Goal: Use online tool/utility: Utilize a website feature to perform a specific function

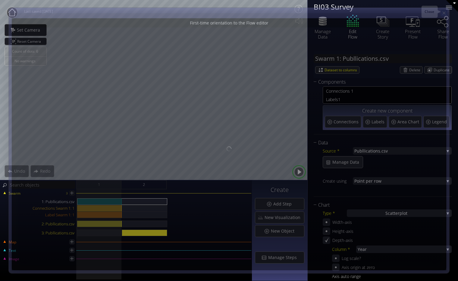
click at [446, 12] on icon at bounding box center [443, 13] width 5 height 5
type input "Magic help"
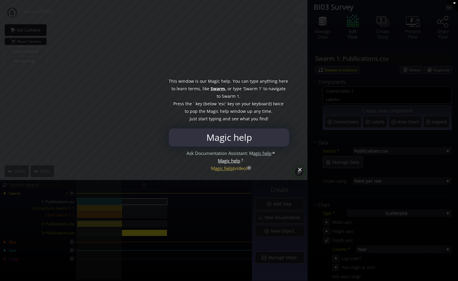
click at [300, 172] on div at bounding box center [229, 140] width 458 height 281
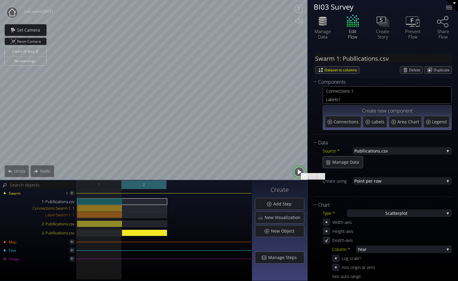
click at [133, 188] on div "2" at bounding box center [143, 184] width 45 height 9
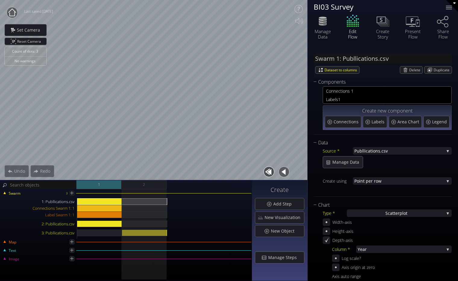
click at [111, 186] on div "1" at bounding box center [98, 184] width 45 height 9
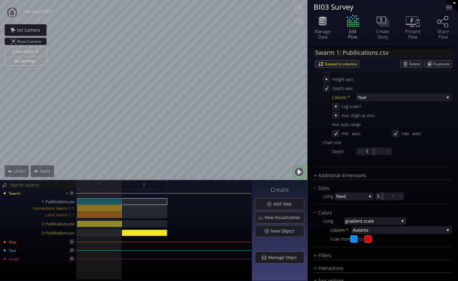
scroll to position [154, 0]
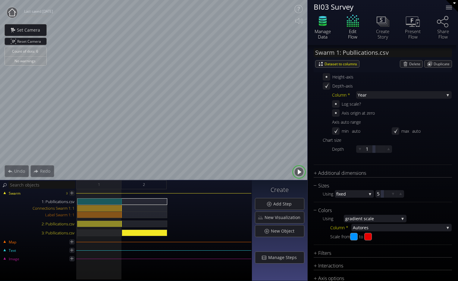
click at [323, 24] on icon at bounding box center [322, 21] width 18 height 15
click at [373, 89] on div "Depth-axis" at bounding box center [386, 86] width 129 height 8
click at [373, 92] on span "Year" at bounding box center [400, 95] width 86 height 8
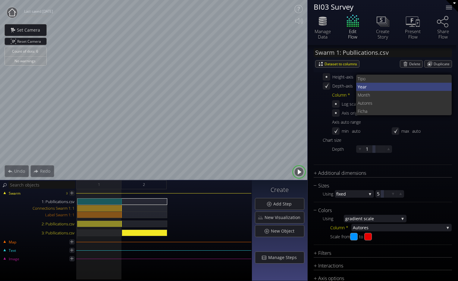
click at [372, 87] on span "Year" at bounding box center [401, 87] width 89 height 8
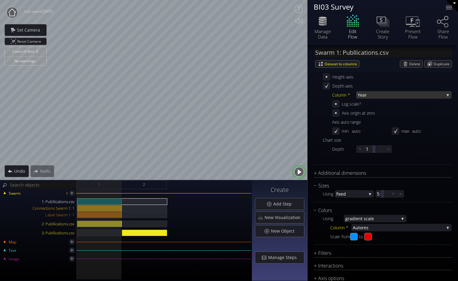
click at [374, 96] on span "Year" at bounding box center [400, 95] width 86 height 8
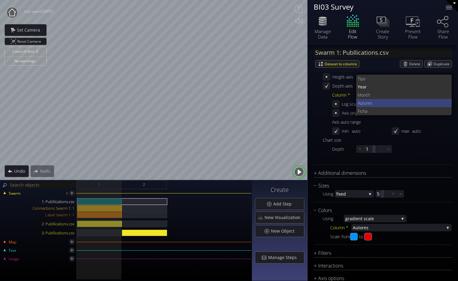
click at [374, 102] on span "res" at bounding box center [406, 103] width 81 height 8
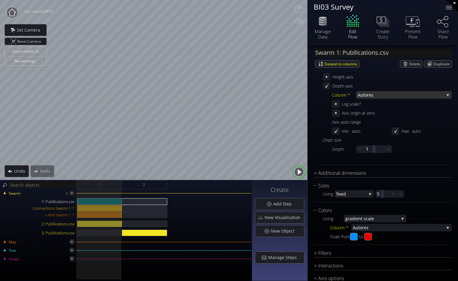
click at [377, 95] on span "res" at bounding box center [405, 95] width 77 height 8
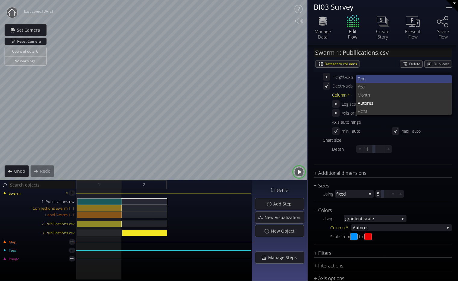
click at [376, 79] on span "Tipo" at bounding box center [401, 79] width 89 height 8
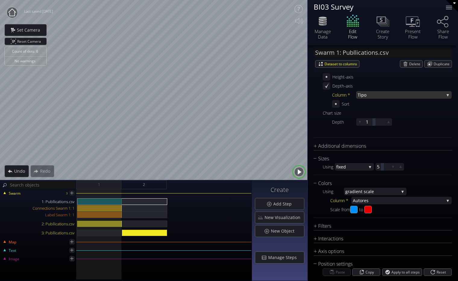
click at [376, 95] on span "Tipo" at bounding box center [400, 95] width 86 height 8
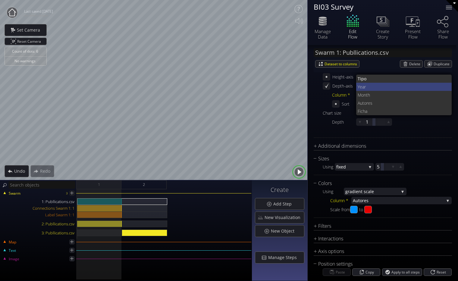
click at [374, 88] on span "Year" at bounding box center [401, 87] width 89 height 8
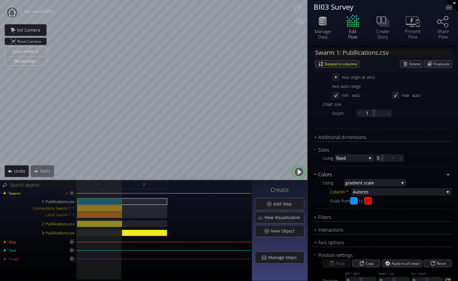
scroll to position [219, 0]
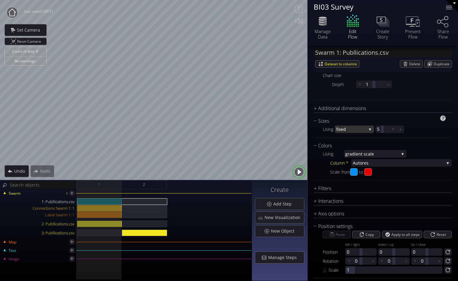
click at [340, 129] on span "fixed" at bounding box center [351, 130] width 30 height 8
click at [354, 126] on span "ale values" at bounding box center [354, 125] width 29 height 8
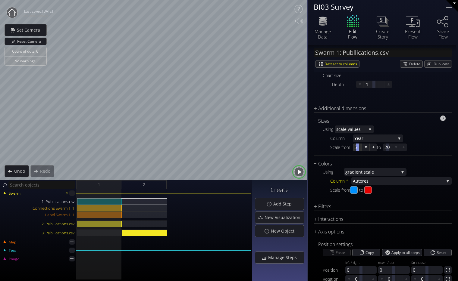
scroll to position [245, 0]
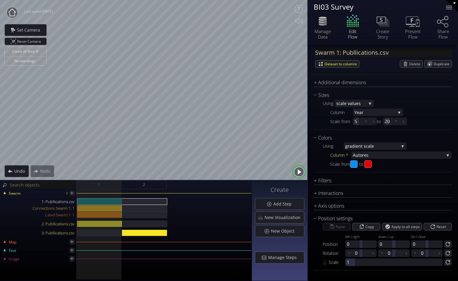
click at [298, 171] on button "button" at bounding box center [299, 172] width 14 height 14
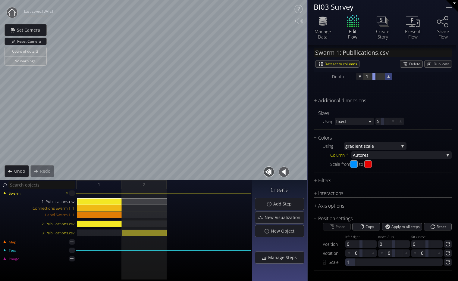
click at [384, 78] on div at bounding box center [388, 77] width 8 height 8
click at [385, 78] on div at bounding box center [388, 76] width 7 height 7
click at [279, 175] on button "button" at bounding box center [284, 172] width 14 height 14
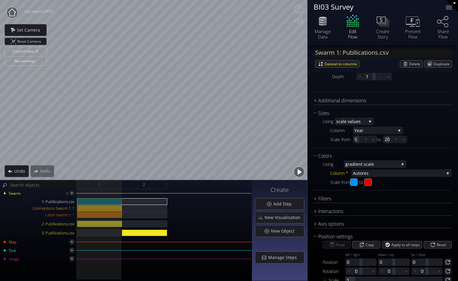
scroll to position [245, 0]
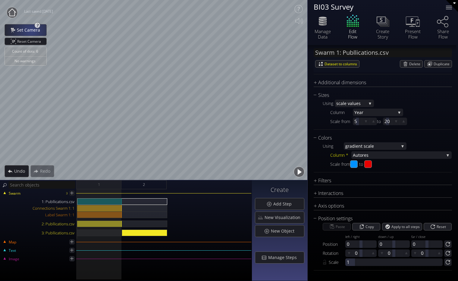
click at [31, 32] on span "Set Camera" at bounding box center [30, 30] width 27 height 6
click at [333, 64] on span "Dataset to columns" at bounding box center [341, 64] width 35 height 7
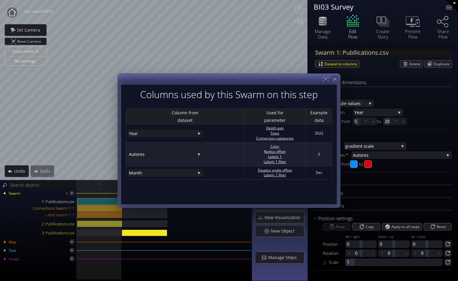
click at [336, 80] on icon at bounding box center [335, 79] width 6 height 6
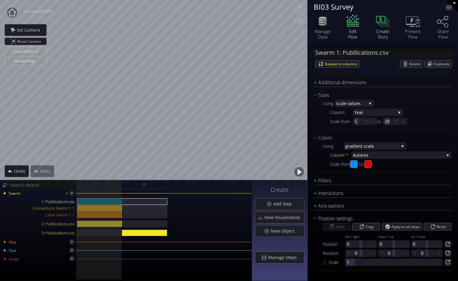
click at [385, 26] on icon at bounding box center [382, 21] width 18 height 15
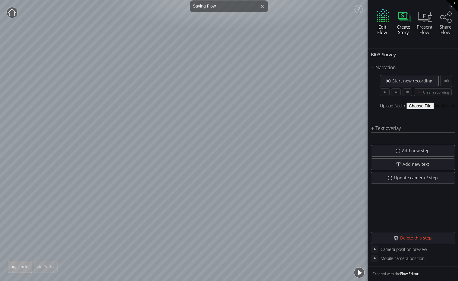
click at [382, 20] on icon at bounding box center [383, 20] width 12 height 2
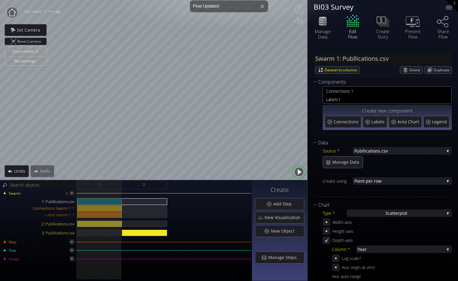
click at [15, 281] on div "Capture" at bounding box center [229, 284] width 458 height 6
click at [11, 281] on div "Capture" at bounding box center [229, 284] width 458 height 6
click at [13, 281] on div "Capture" at bounding box center [229, 284] width 458 height 6
click at [16, 281] on div "Capture" at bounding box center [229, 284] width 458 height 6
click at [11, 281] on div "Capture" at bounding box center [229, 284] width 458 height 6
